Goal: Use online tool/utility: Utilize a website feature to perform a specific function

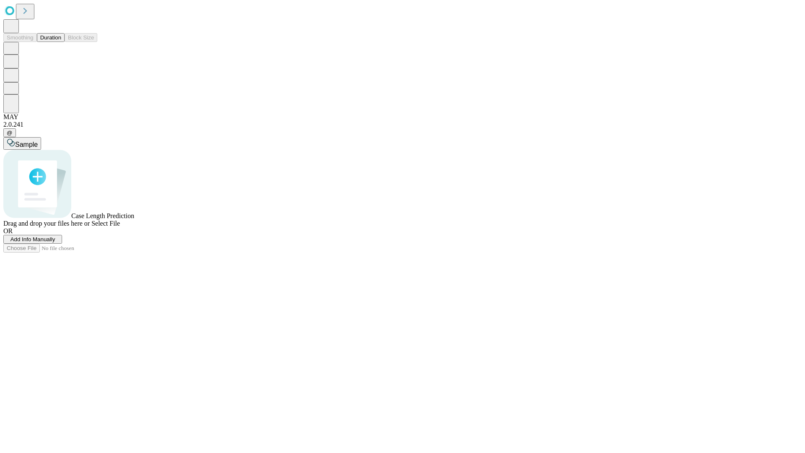
click at [61, 42] on button "Duration" at bounding box center [51, 37] width 28 height 9
click at [55, 242] on span "Add Info Manually" at bounding box center [32, 239] width 45 height 6
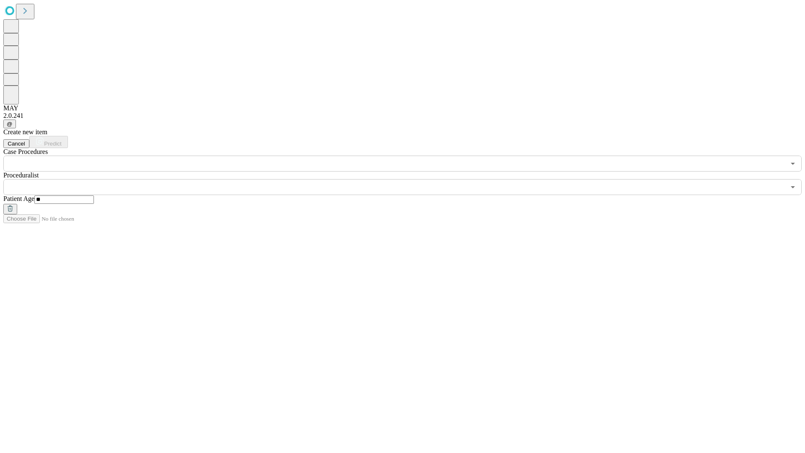
type input "**"
click at [409, 179] on input "text" at bounding box center [394, 187] width 782 height 16
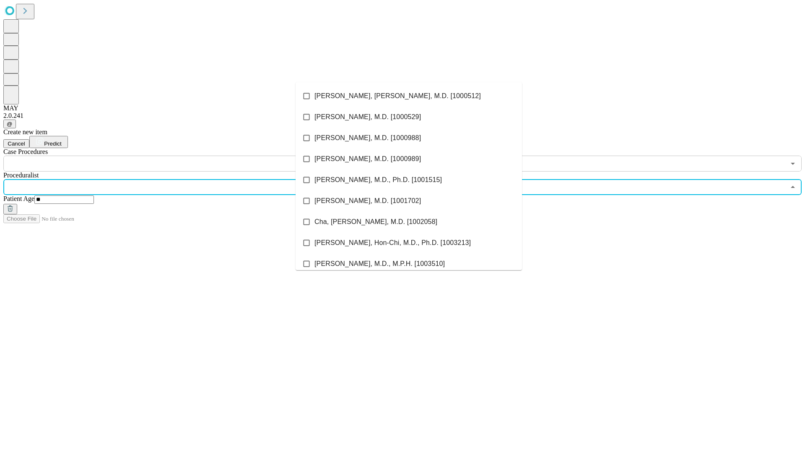
click at [409, 96] on li "[PERSON_NAME], [PERSON_NAME], M.D. [1000512]" at bounding box center [409, 96] width 226 height 21
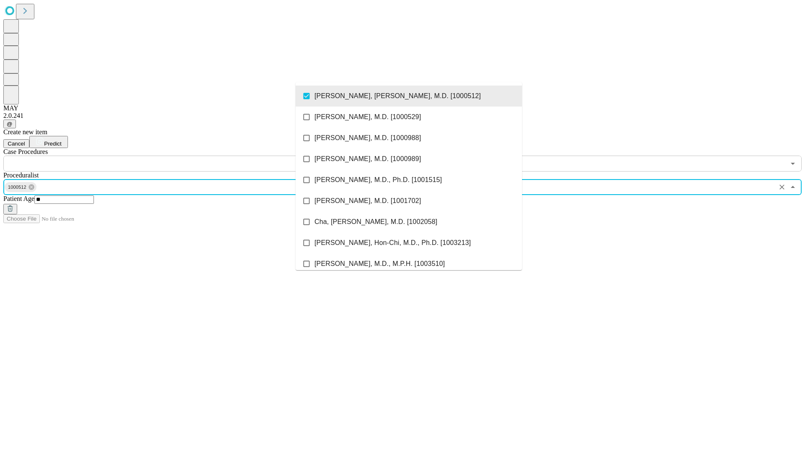
click at [176, 156] on input "text" at bounding box center [394, 164] width 782 height 16
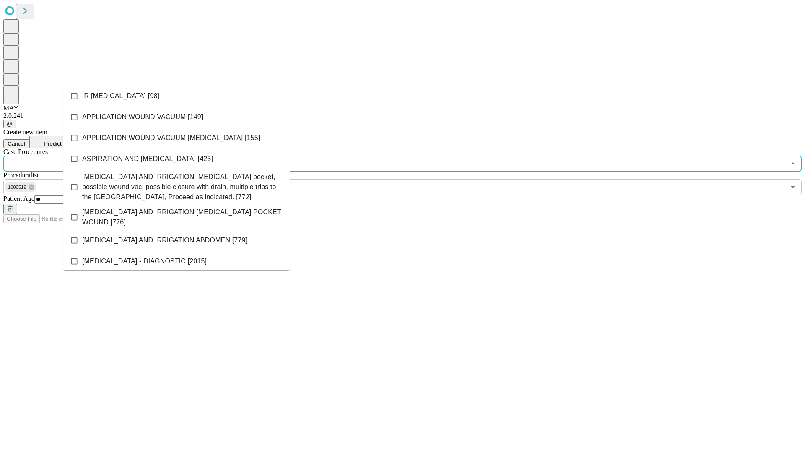
click at [177, 96] on li "IR [MEDICAL_DATA] [98]" at bounding box center [176, 96] width 226 height 21
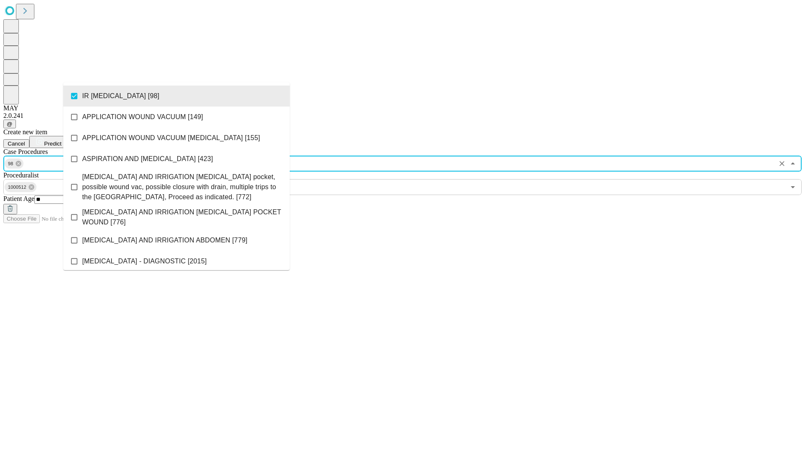
click at [61, 141] on span "Predict" at bounding box center [52, 144] width 17 height 6
